Goal: Find specific page/section: Find specific page/section

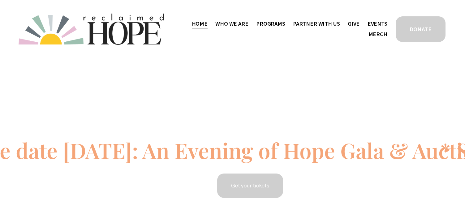
click at [226, 26] on span "Who We Are" at bounding box center [231, 23] width 33 height 9
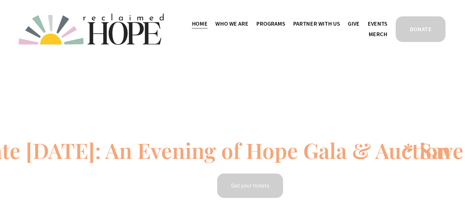
click at [0, 0] on span "Staff & Board" at bounding box center [0, 0] width 0 height 0
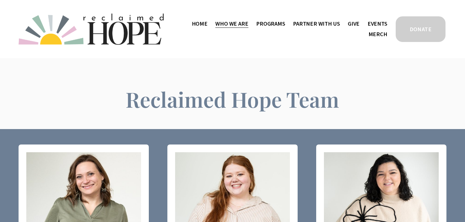
drag, startPoint x: 252, startPoint y: 41, endPoint x: 242, endPoint y: 43, distance: 11.1
click at [0, 0] on span "Thrive Support Groups" at bounding box center [0, 0] width 0 height 0
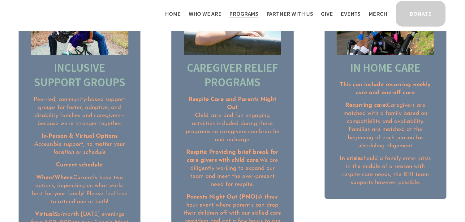
scroll to position [773, 0]
